Goal: Obtain resource: Download file/media

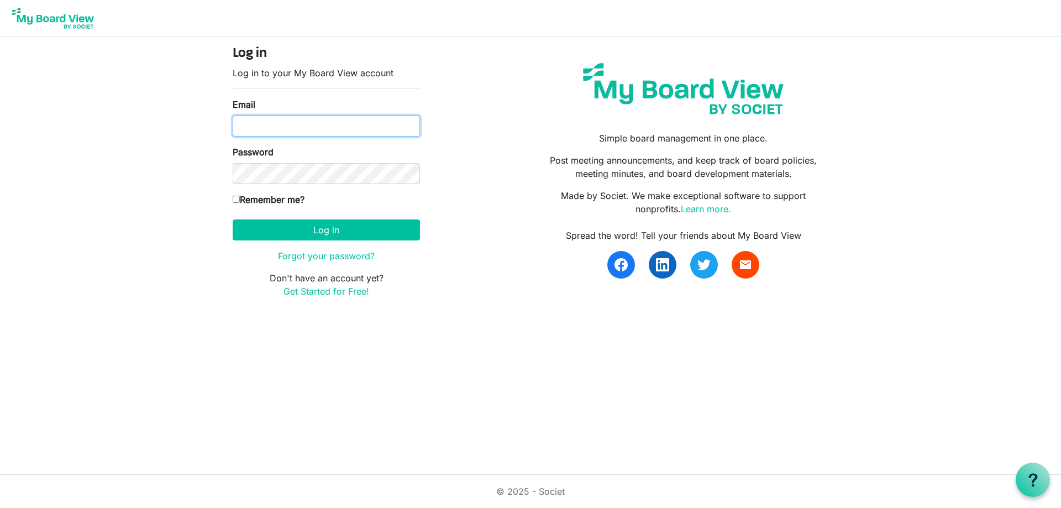
click at [250, 127] on input "Email" at bounding box center [326, 126] width 187 height 21
type input "darlad@goteamva.com"
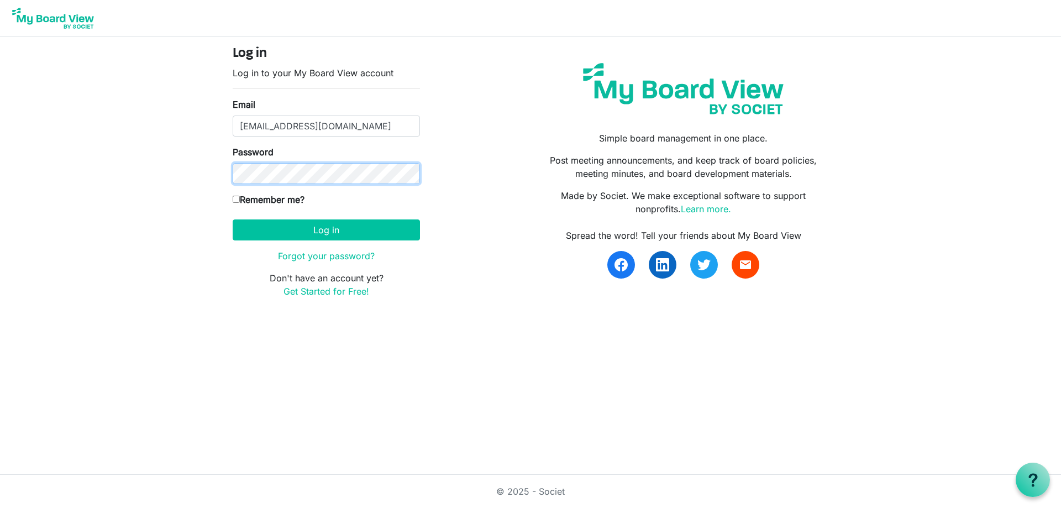
click at [233, 219] on button "Log in" at bounding box center [326, 229] width 187 height 21
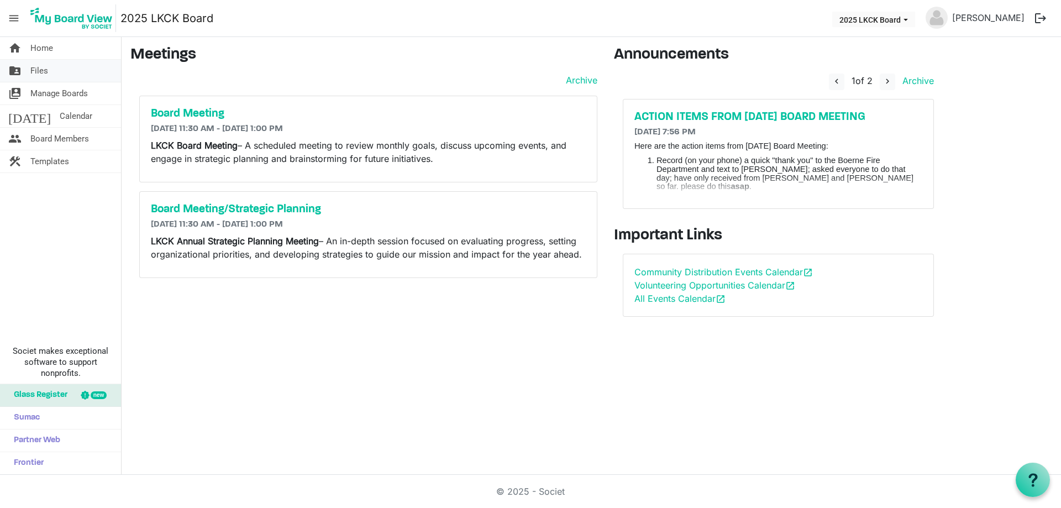
click at [73, 75] on link "folder_shared Files" at bounding box center [60, 71] width 121 height 22
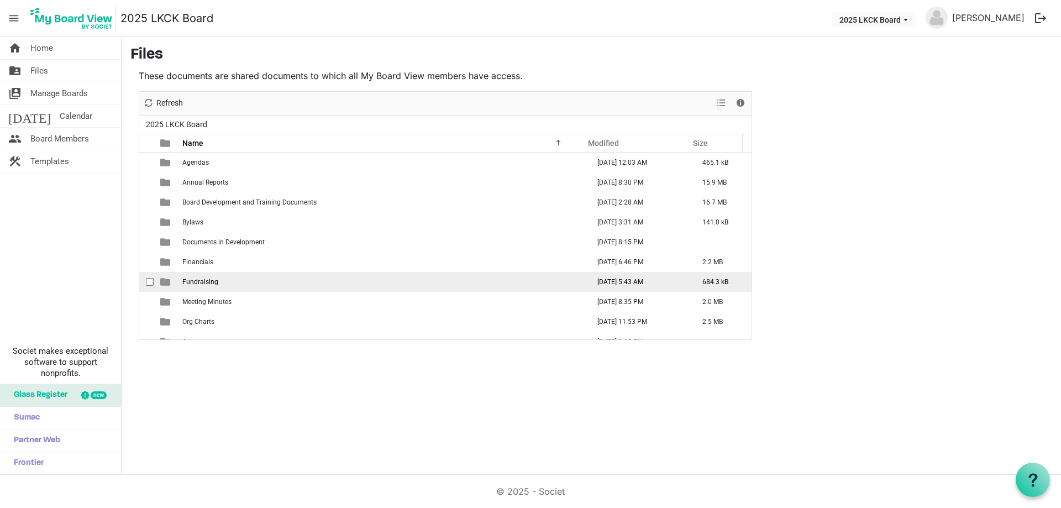
click at [218, 282] on td "Fundraising" at bounding box center [382, 282] width 407 height 20
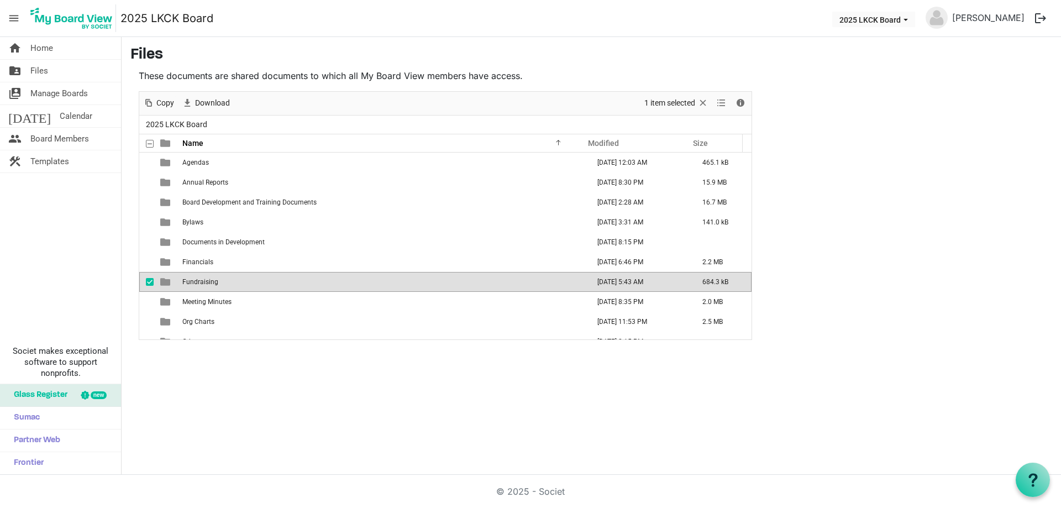
click at [219, 281] on td "Fundraising" at bounding box center [382, 282] width 407 height 20
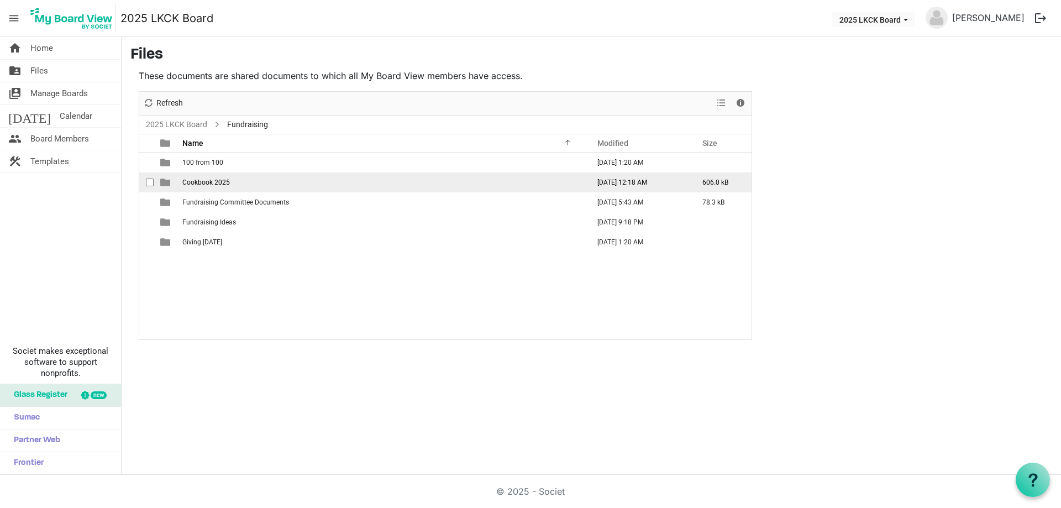
click at [218, 184] on span "Cookbook 2025" at bounding box center [206, 183] width 48 height 8
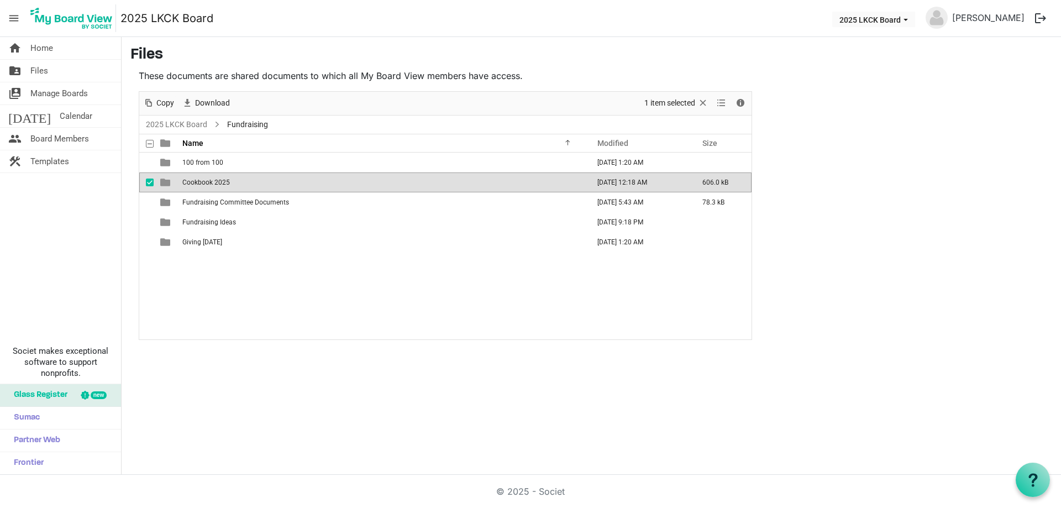
click at [218, 184] on span "Cookbook 2025" at bounding box center [206, 183] width 48 height 8
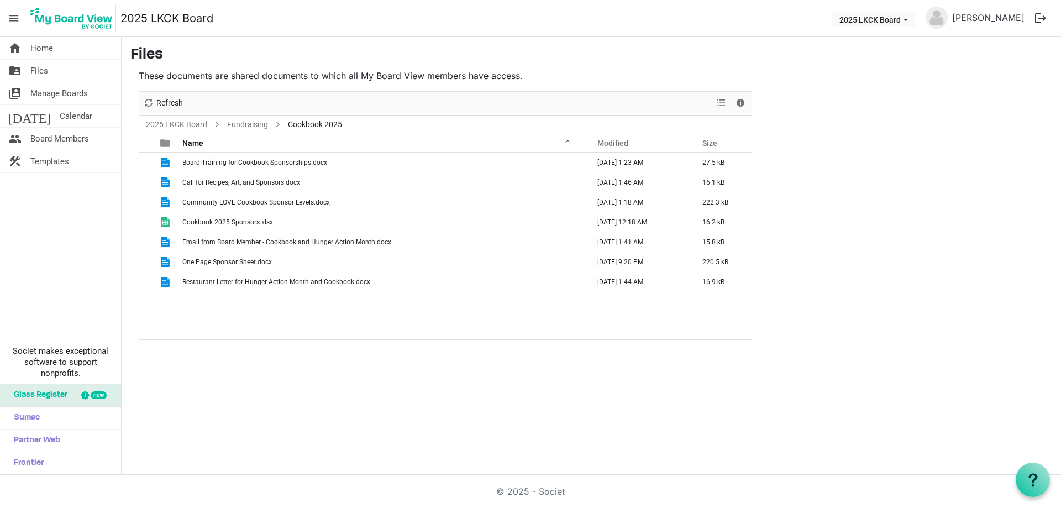
drag, startPoint x: 244, startPoint y: 160, endPoint x: -627, endPoint y: 260, distance: 876.5
click at [0, 260] on html "menu 2025 LKCK Board 2025 LKCK Board Darla Dobbie logout home Home folder_share…" at bounding box center [530, 254] width 1061 height 508
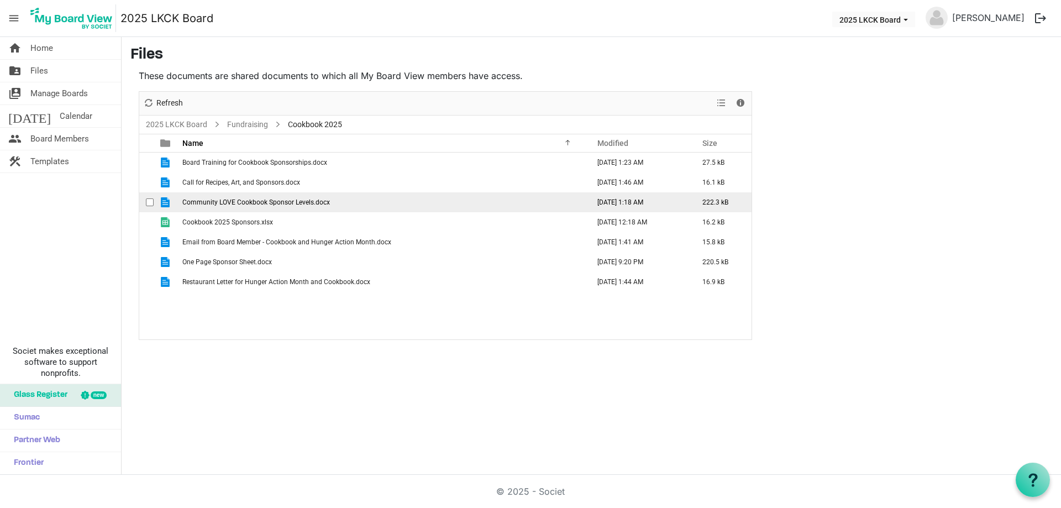
click at [234, 203] on span "Community LOVE Cookbook Sponsor Levels.docx" at bounding box center [256, 202] width 148 height 8
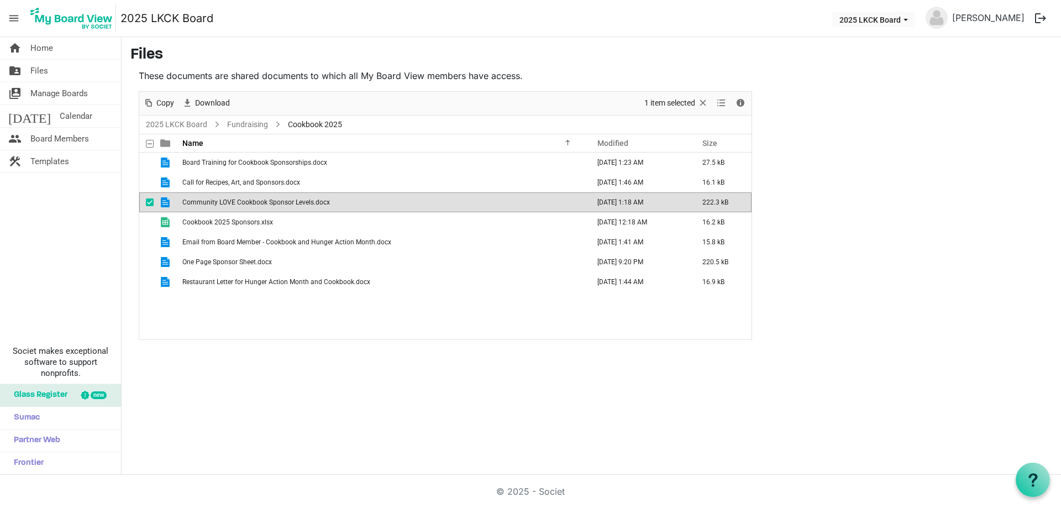
click at [234, 203] on span "Community LOVE Cookbook Sponsor Levels.docx" at bounding box center [256, 202] width 148 height 8
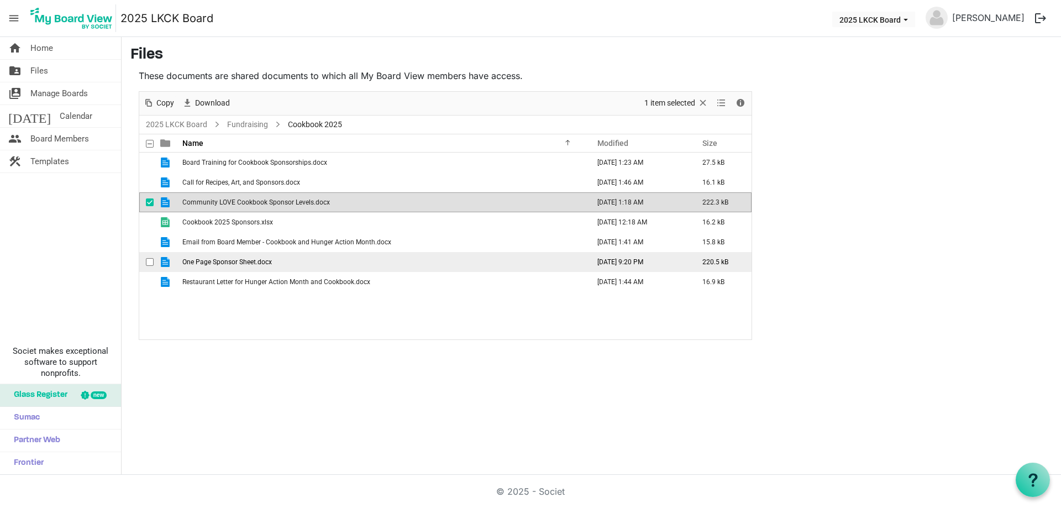
click at [240, 263] on span "One Page Sponsor Sheet.docx" at bounding box center [227, 262] width 90 height 8
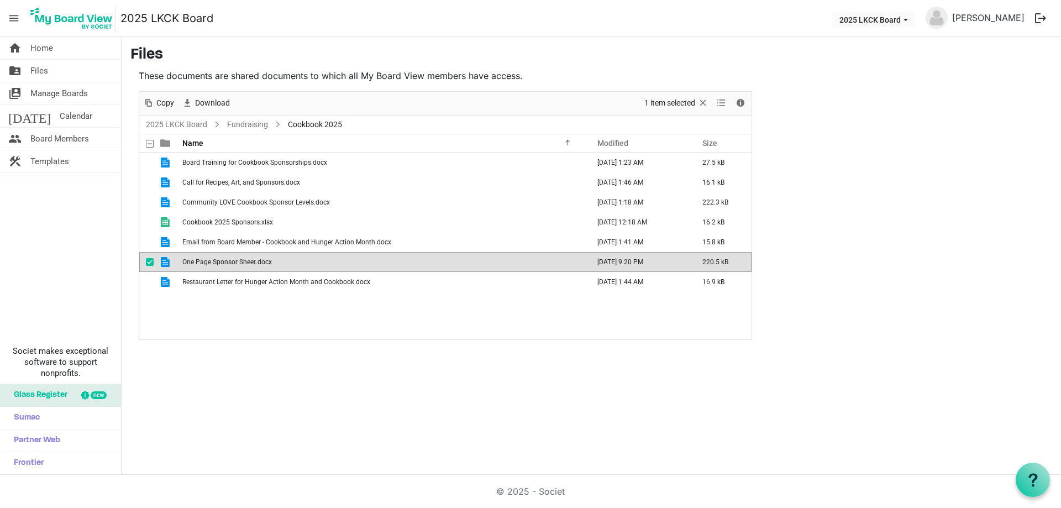
click at [240, 263] on span "One Page Sponsor Sheet.docx" at bounding box center [227, 262] width 90 height 8
click at [253, 179] on span "Call for Recipes, Art, and Sponsors.docx" at bounding box center [241, 183] width 118 height 8
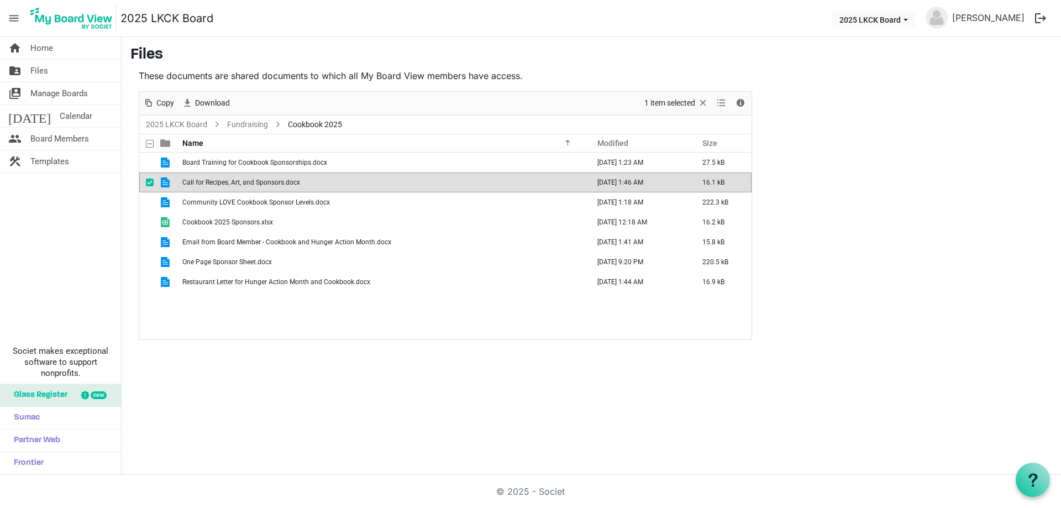
drag, startPoint x: 792, startPoint y: 217, endPoint x: 759, endPoint y: 217, distance: 33.2
click at [792, 217] on main "Files These documents are shared documents to which all My Board View members h…" at bounding box center [592, 193] width 940 height 312
click at [46, 53] on span "Home" at bounding box center [41, 48] width 23 height 22
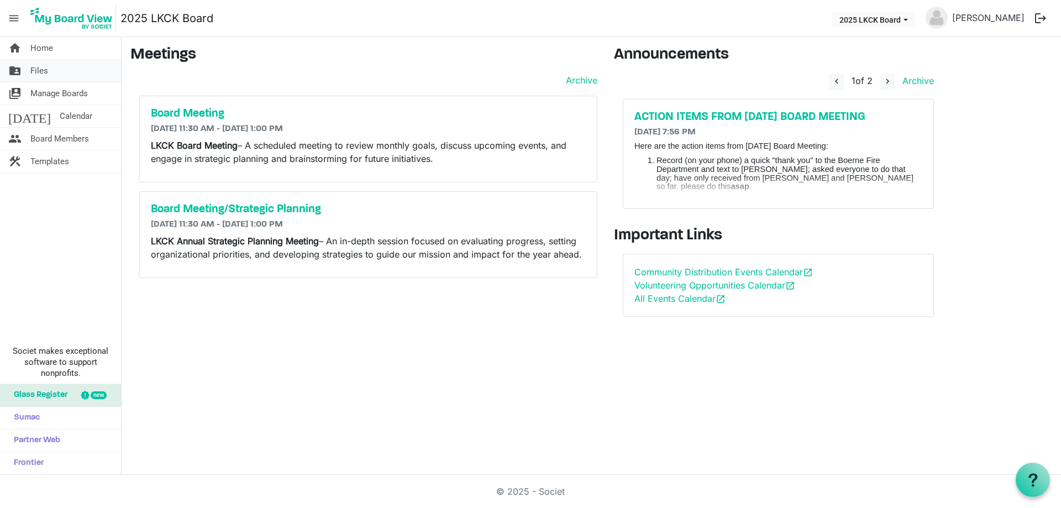
click at [47, 75] on span "Files" at bounding box center [39, 71] width 18 height 22
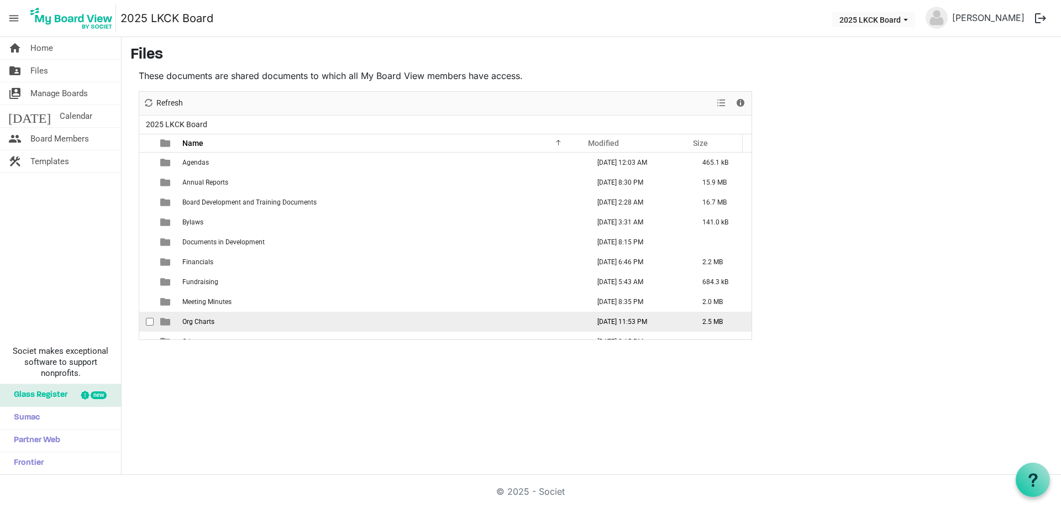
click at [198, 323] on span "Org Charts" at bounding box center [198, 322] width 32 height 8
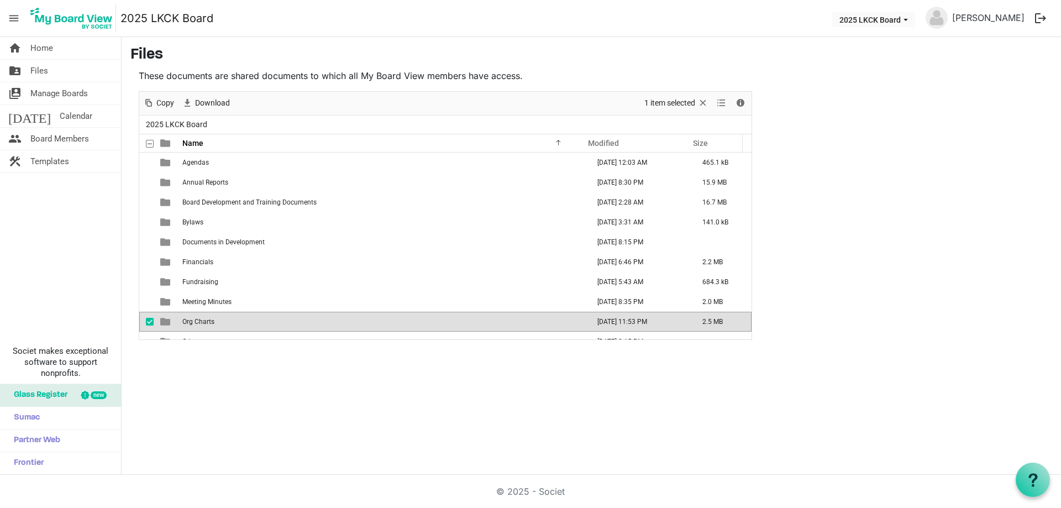
click at [198, 323] on span "Org Charts" at bounding box center [198, 322] width 32 height 8
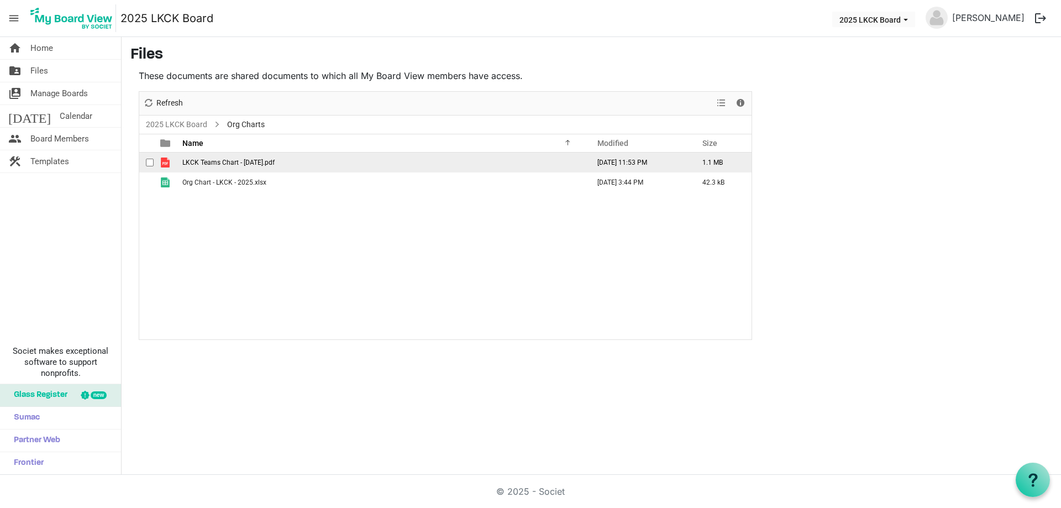
click at [213, 161] on span "LKCK Teams Chart - [DATE].pdf" at bounding box center [228, 163] width 92 height 8
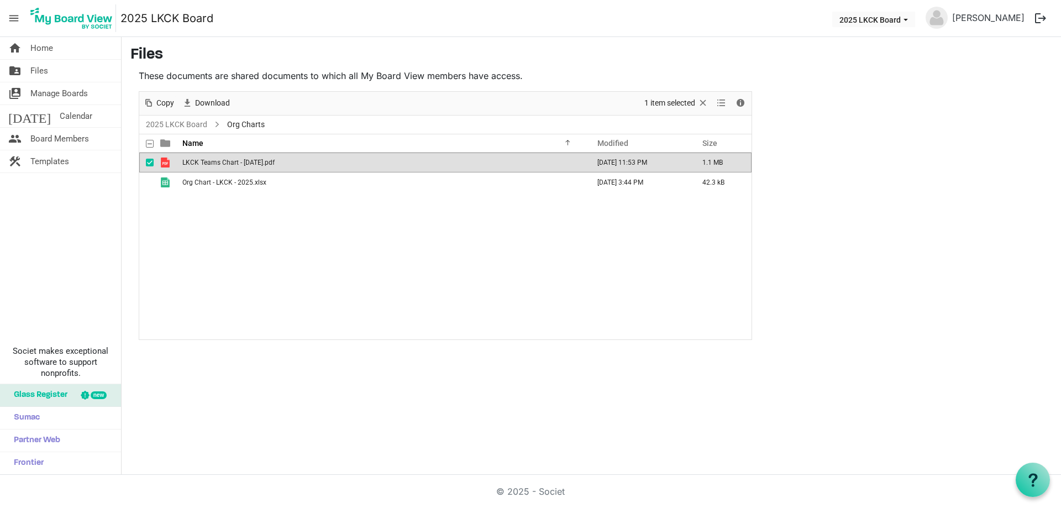
click at [213, 161] on span "LKCK Teams Chart - [DATE].pdf" at bounding box center [228, 163] width 92 height 8
